Goal: Task Accomplishment & Management: Complete application form

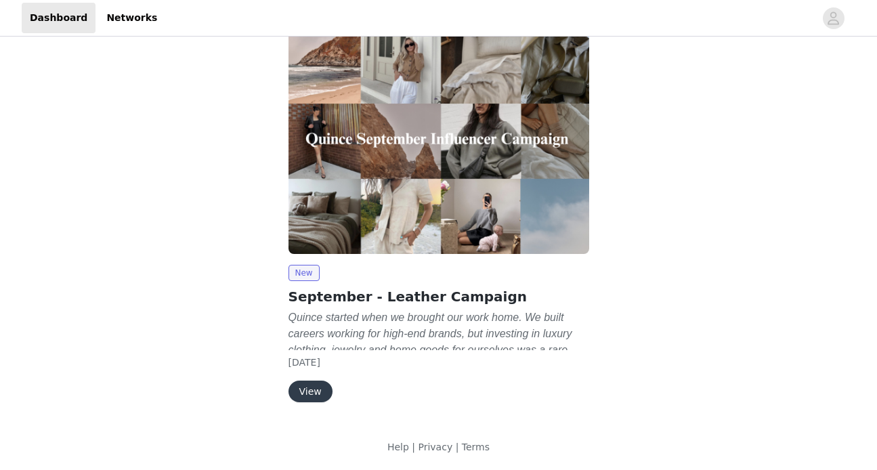
scroll to position [28, 0]
click at [324, 387] on button "View" at bounding box center [310, 391] width 44 height 22
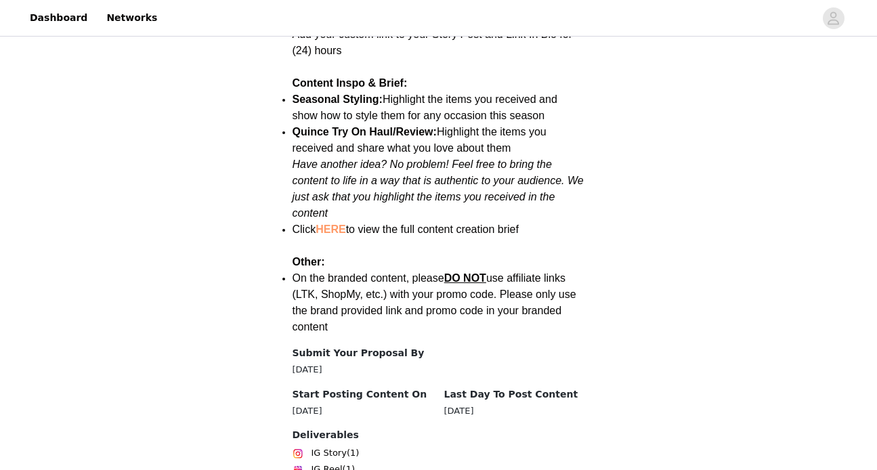
scroll to position [1951, 0]
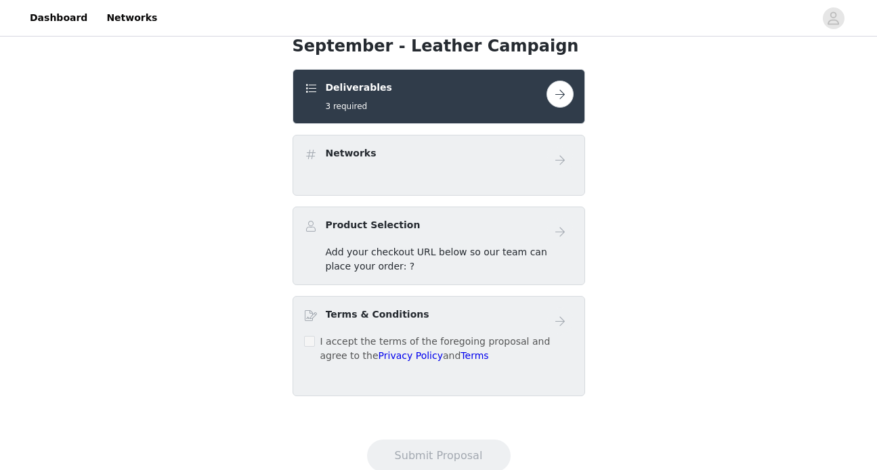
scroll to position [203, 0]
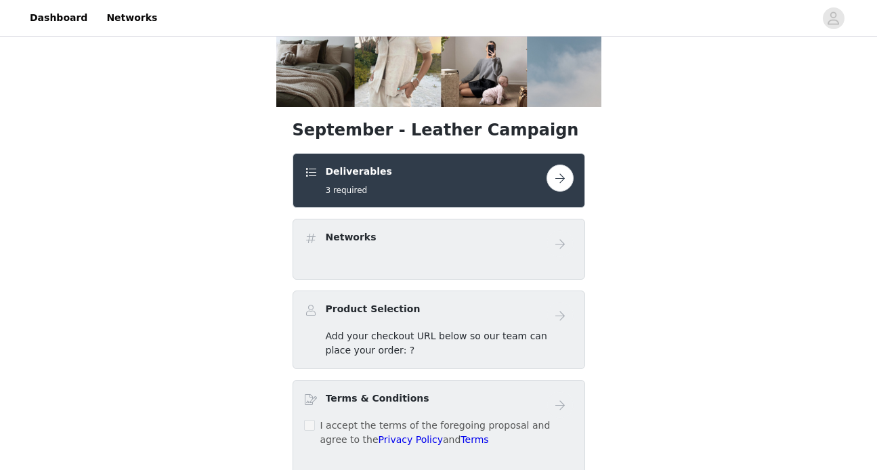
click at [563, 165] on button "button" at bounding box center [559, 178] width 27 height 27
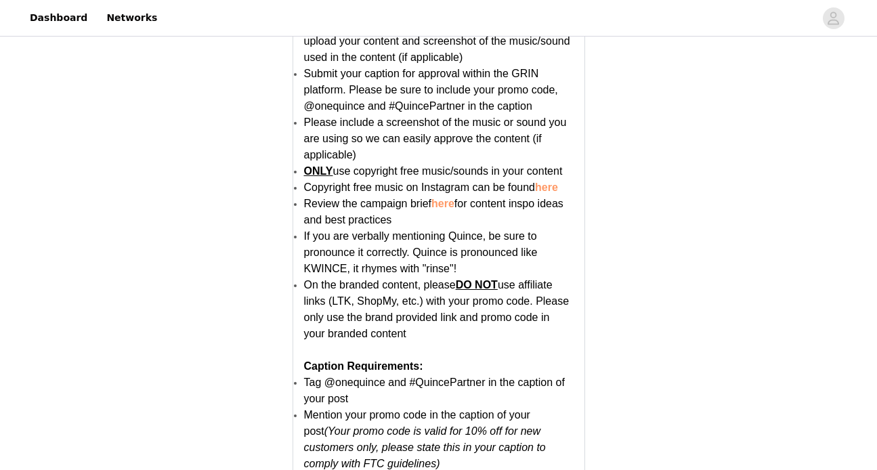
scroll to position [2718, 0]
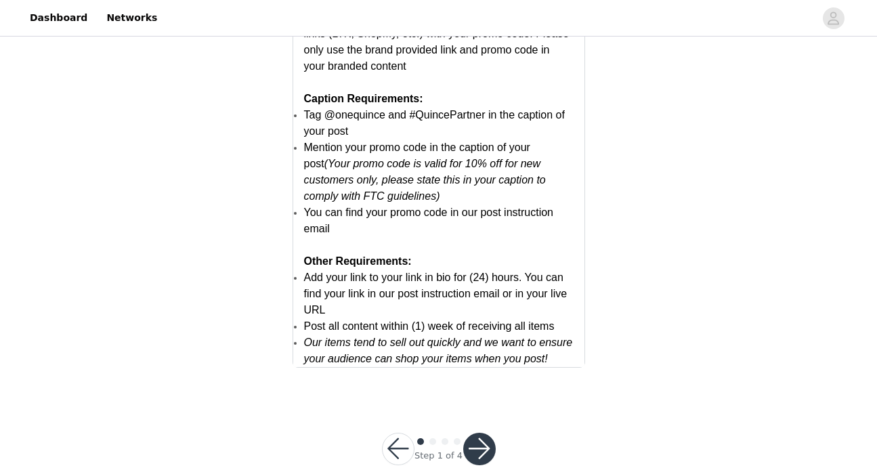
click at [489, 433] on button "button" at bounding box center [479, 449] width 33 height 33
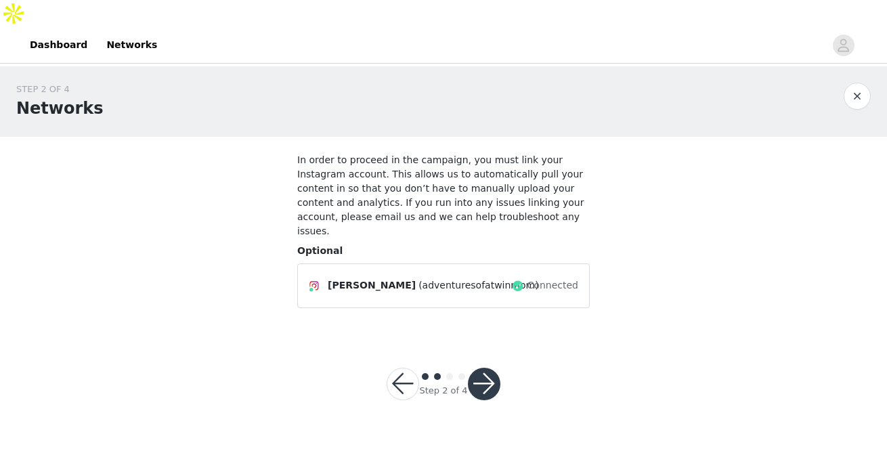
click at [475, 368] on button "button" at bounding box center [484, 384] width 33 height 33
